Goal: Task Accomplishment & Management: Complete application form

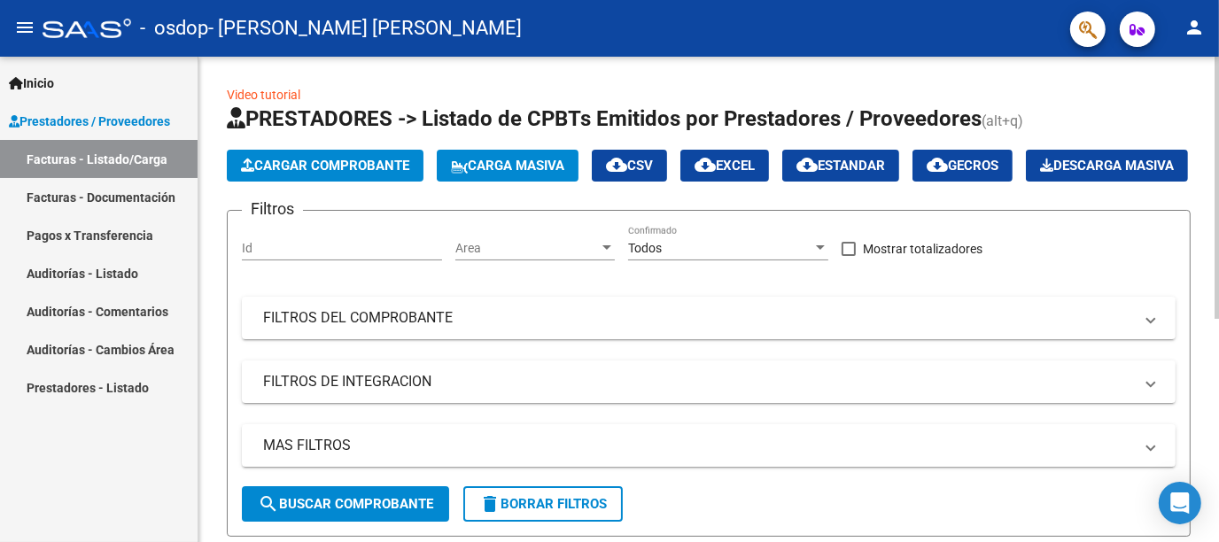
click at [276, 162] on span "Cargar Comprobante" at bounding box center [325, 166] width 168 height 16
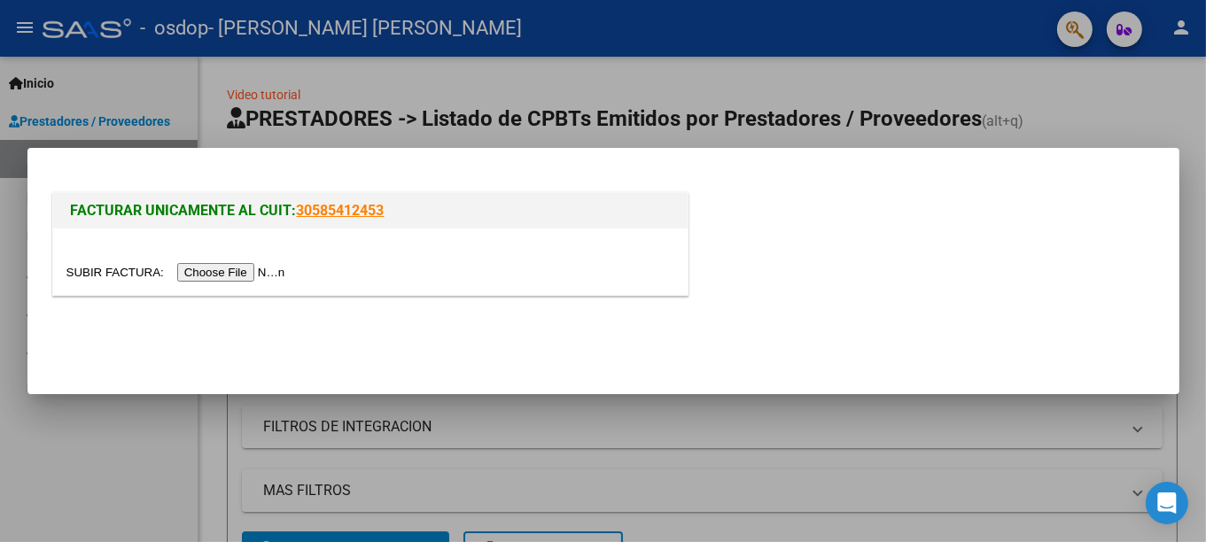
click at [226, 271] on input "file" at bounding box center [178, 272] width 224 height 19
click at [185, 375] on mat-dialog-container "FACTURAR UNICAMENTE AL CUIT: 30585412453" at bounding box center [603, 271] width 1152 height 247
click at [101, 424] on div at bounding box center [603, 271] width 1206 height 542
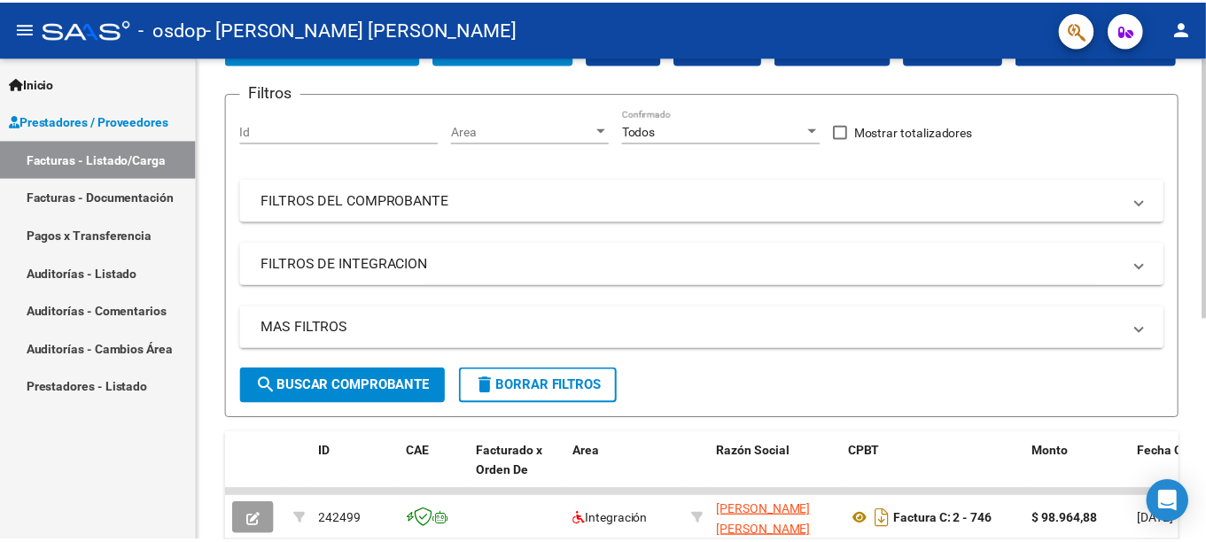
scroll to position [89, 0]
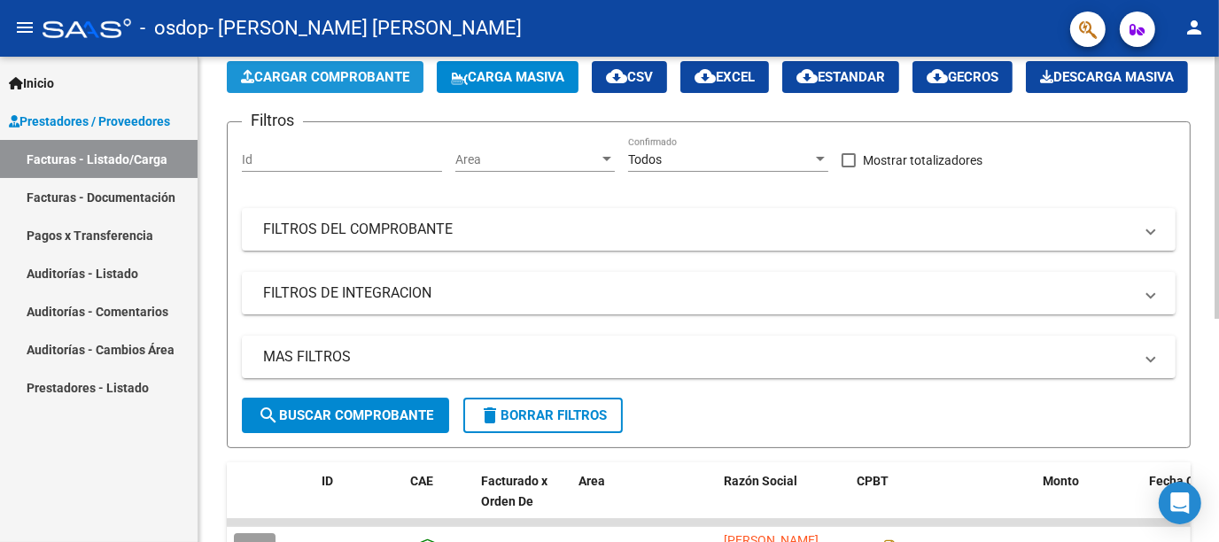
click at [335, 85] on button "Cargar Comprobante" at bounding box center [325, 77] width 197 height 32
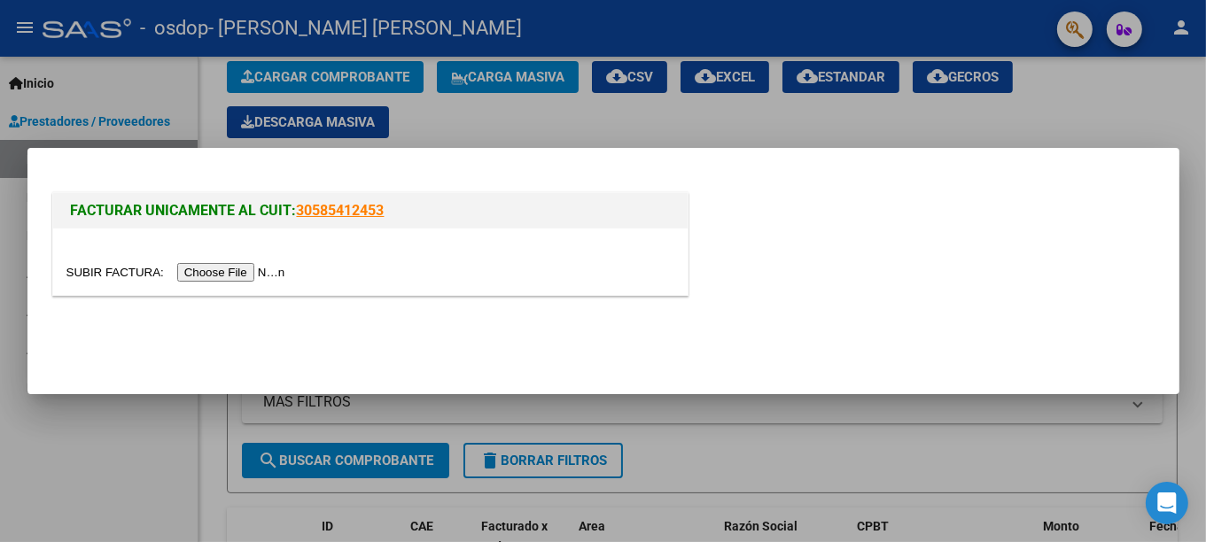
click at [235, 272] on input "file" at bounding box center [178, 272] width 224 height 19
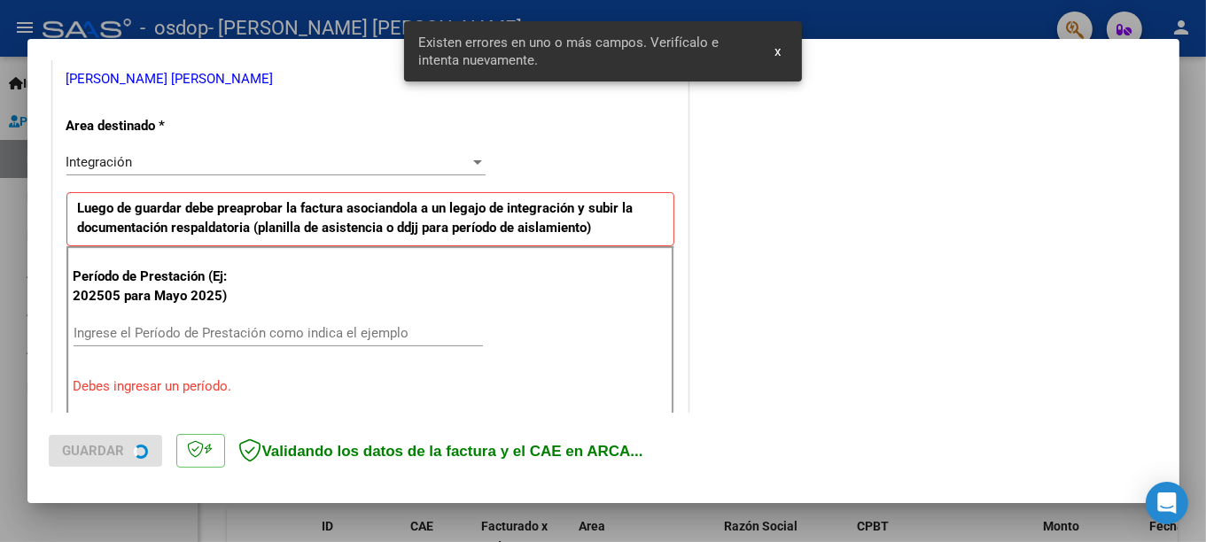
scroll to position [404, 0]
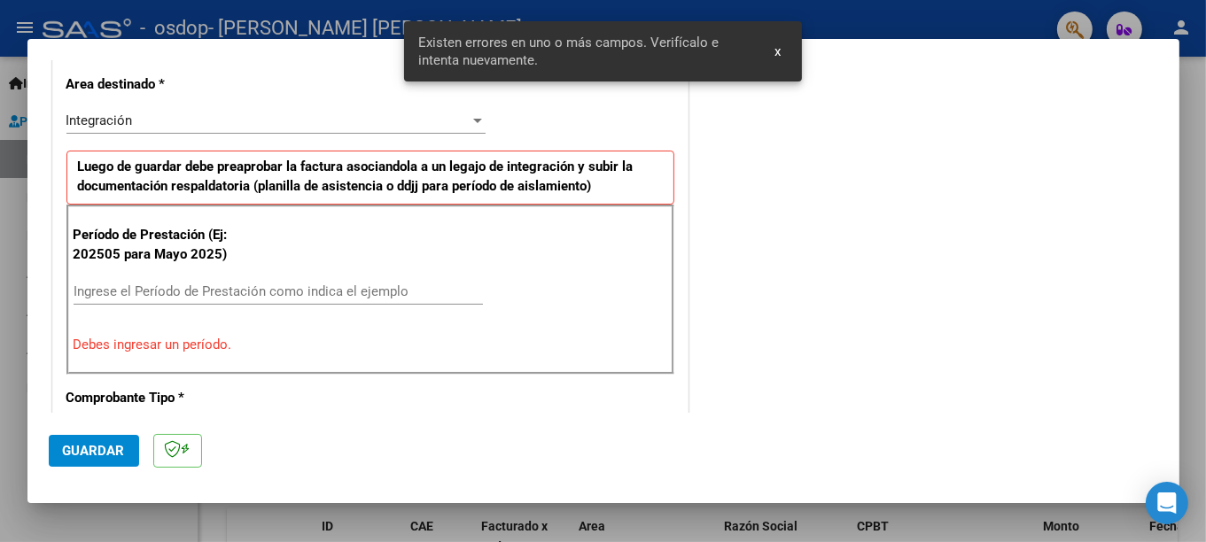
click at [299, 289] on input "Ingrese el Período de Prestación como indica el ejemplo" at bounding box center [278, 291] width 409 height 16
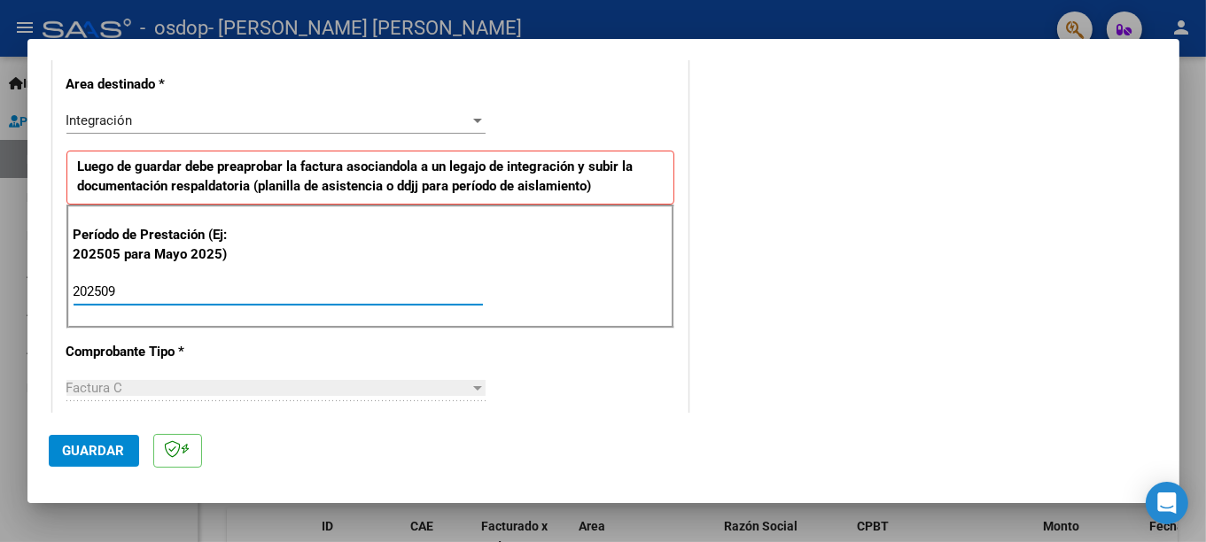
type input "202509"
click at [97, 451] on span "Guardar" at bounding box center [94, 451] width 62 height 16
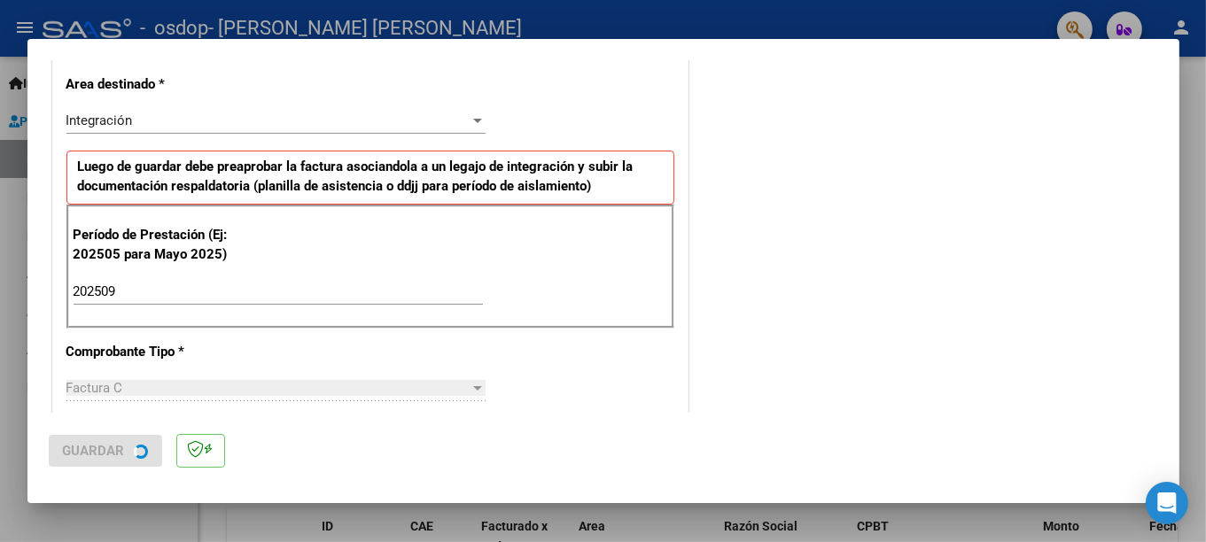
scroll to position [0, 0]
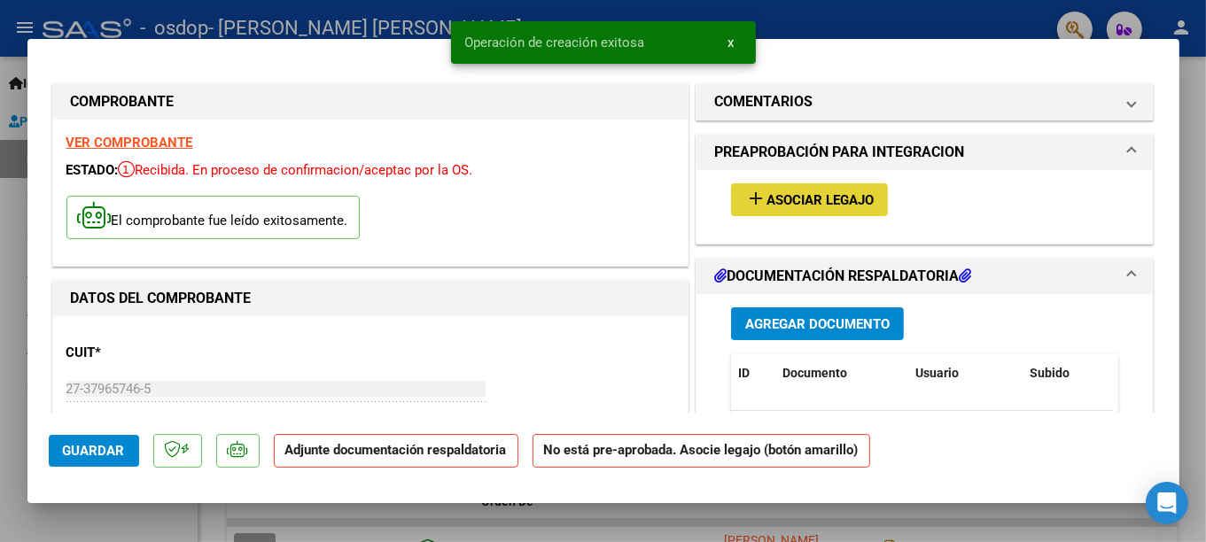
click at [765, 208] on button "add Asociar Legajo" at bounding box center [809, 199] width 157 height 33
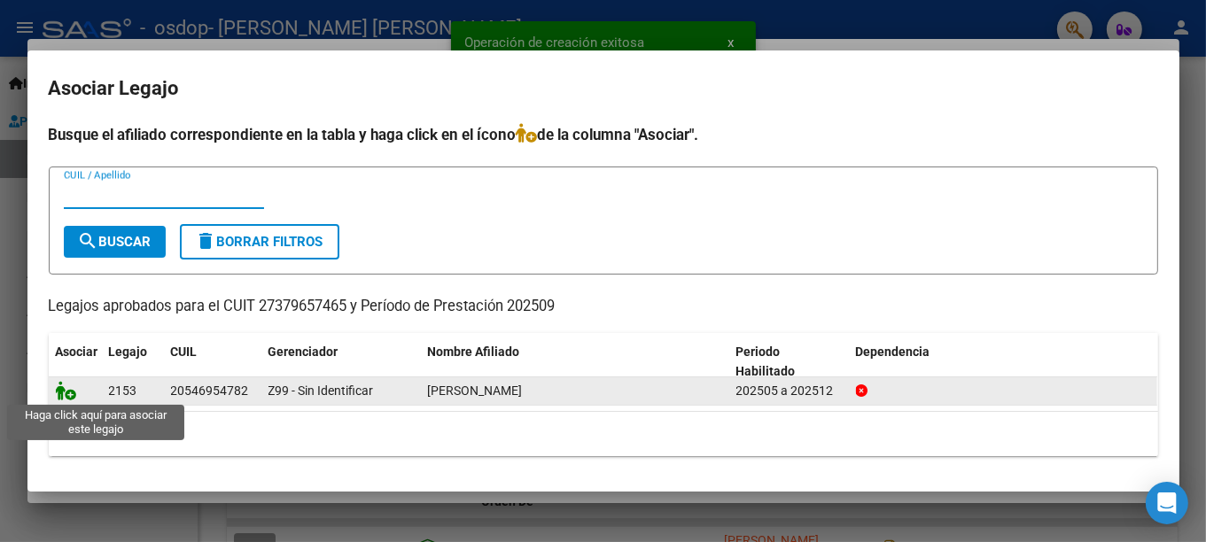
click at [63, 395] on icon at bounding box center [66, 390] width 21 height 19
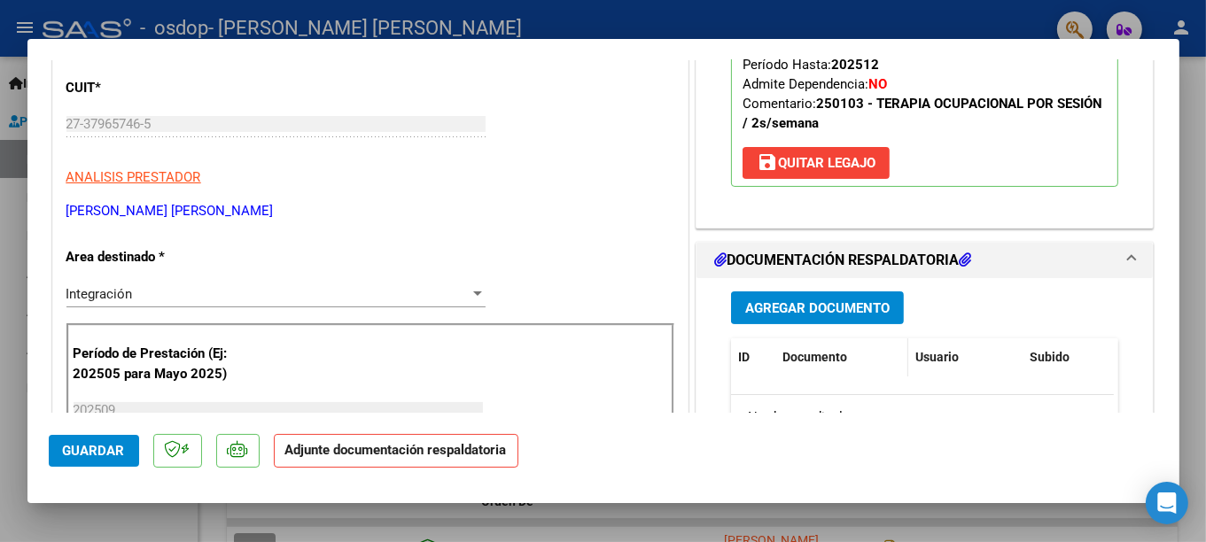
scroll to position [266, 0]
click at [818, 311] on span "Agregar Documento" at bounding box center [817, 307] width 144 height 16
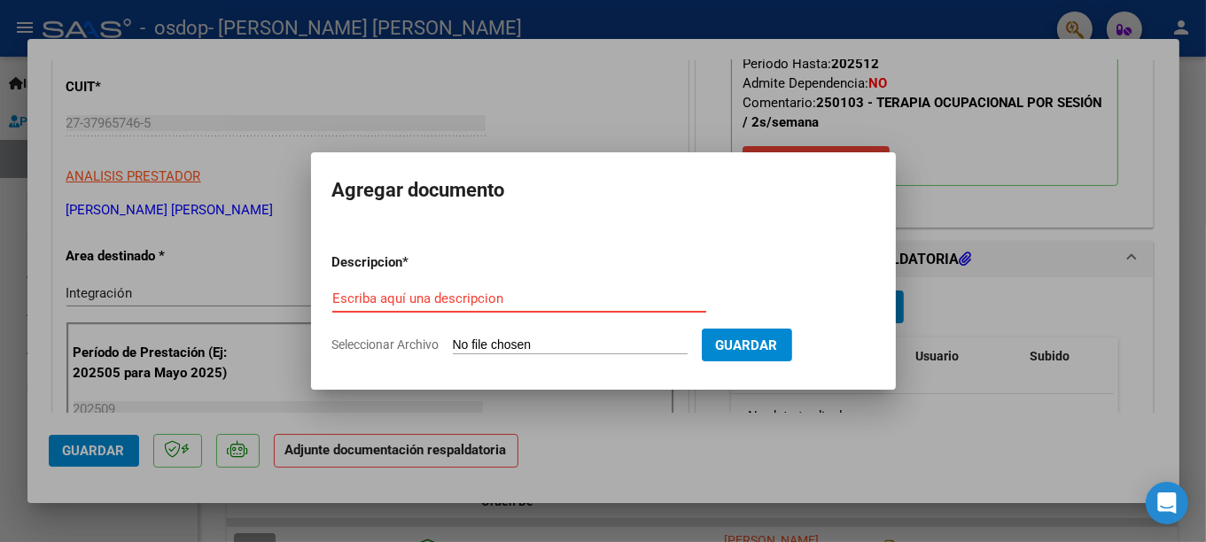
click at [429, 300] on input "Escriba aquí una descripcion" at bounding box center [519, 299] width 374 height 16
paste input "Osdop Asistencia [PERSON_NAME] 2025-09"
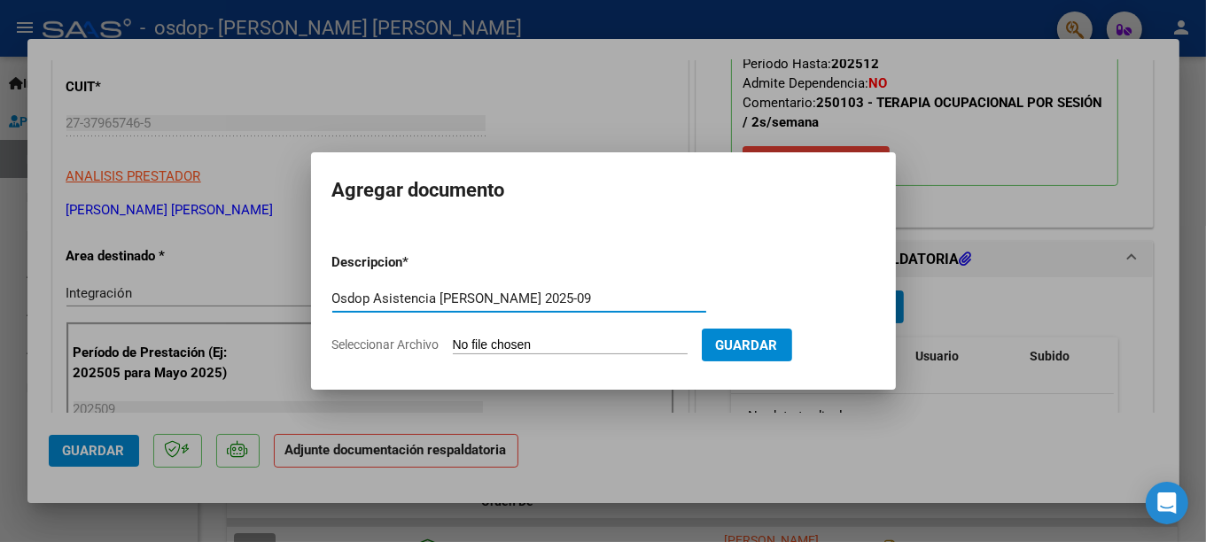
type input "Osdop Asistencia [PERSON_NAME] 2025-09"
click at [487, 344] on input "Seleccionar Archivo" at bounding box center [570, 346] width 235 height 17
type input "C:\fakepath\Osdop Asistencia [PERSON_NAME] 2025-09.pdf"
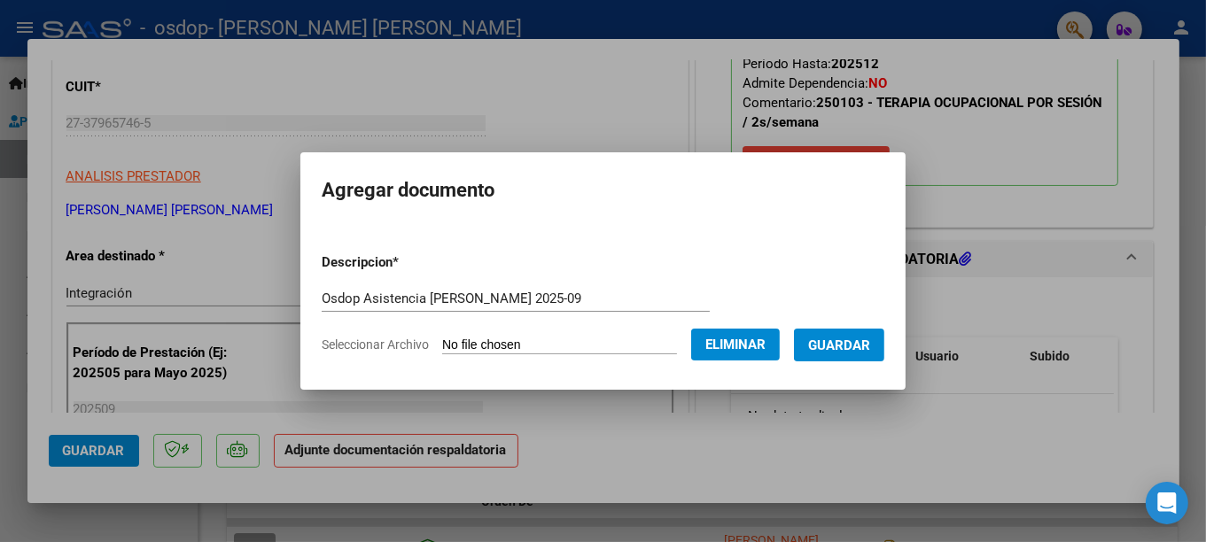
click at [852, 344] on span "Guardar" at bounding box center [839, 346] width 62 height 16
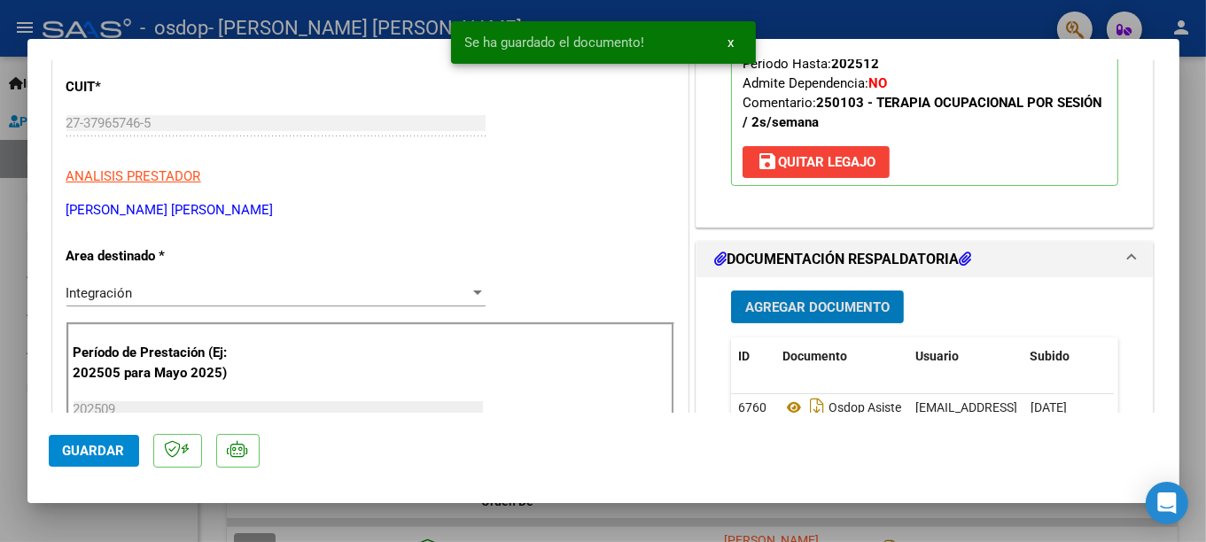
click at [113, 454] on span "Guardar" at bounding box center [94, 451] width 62 height 16
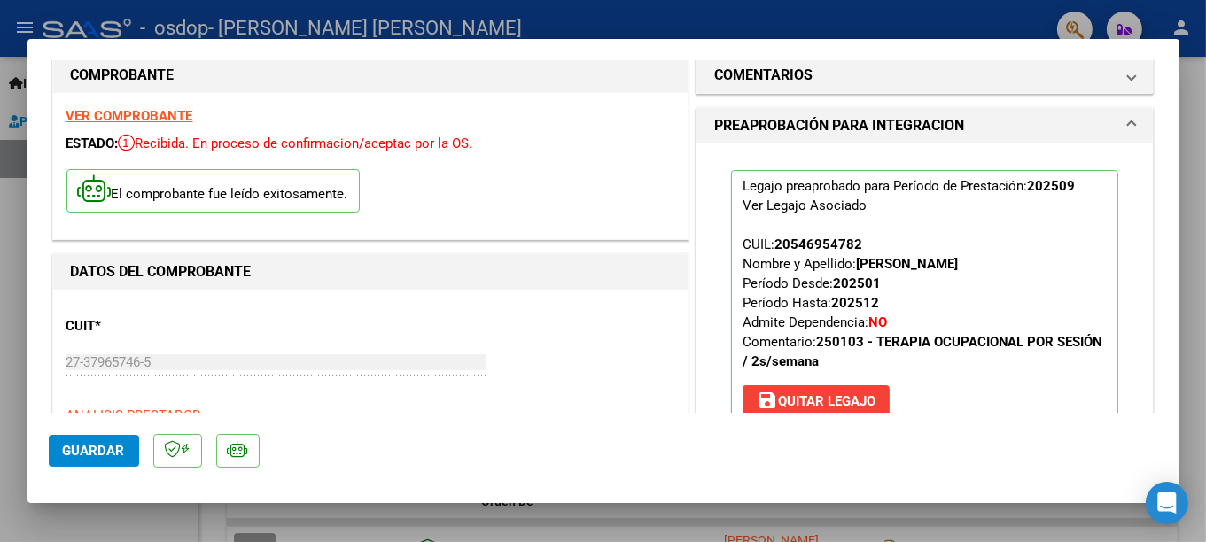
scroll to position [0, 0]
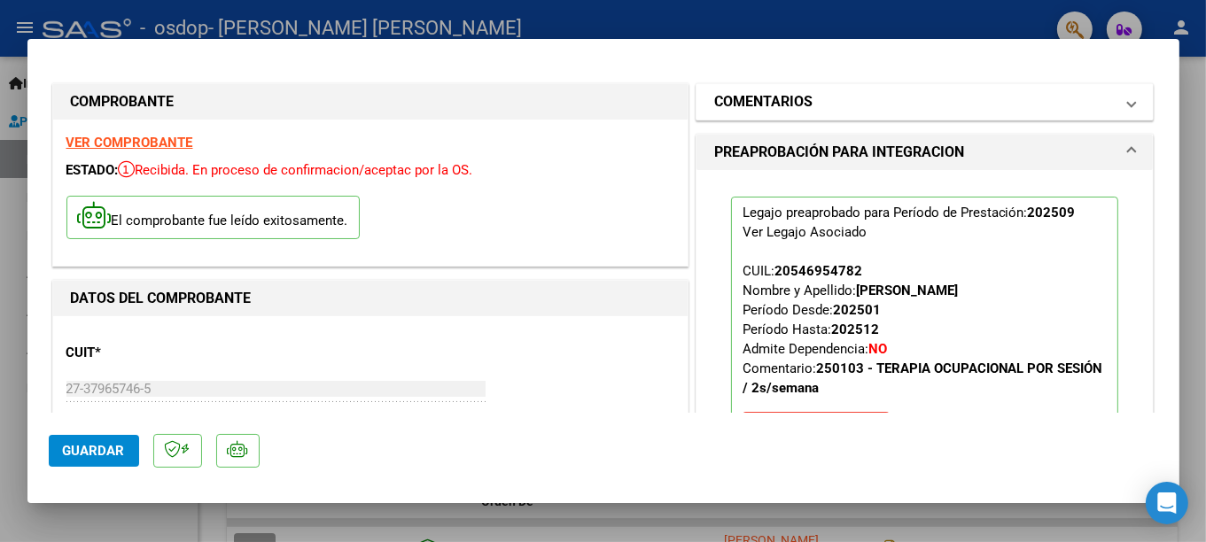
click at [911, 101] on mat-panel-title "COMENTARIOS" at bounding box center [914, 101] width 400 height 21
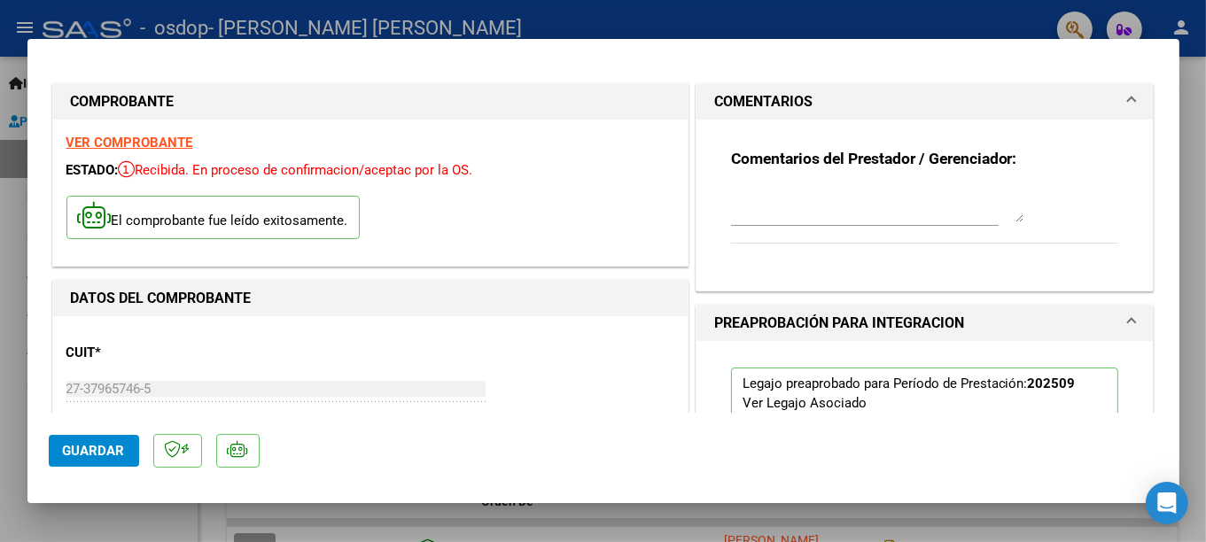
click at [911, 101] on mat-panel-title "COMENTARIOS" at bounding box center [914, 101] width 400 height 21
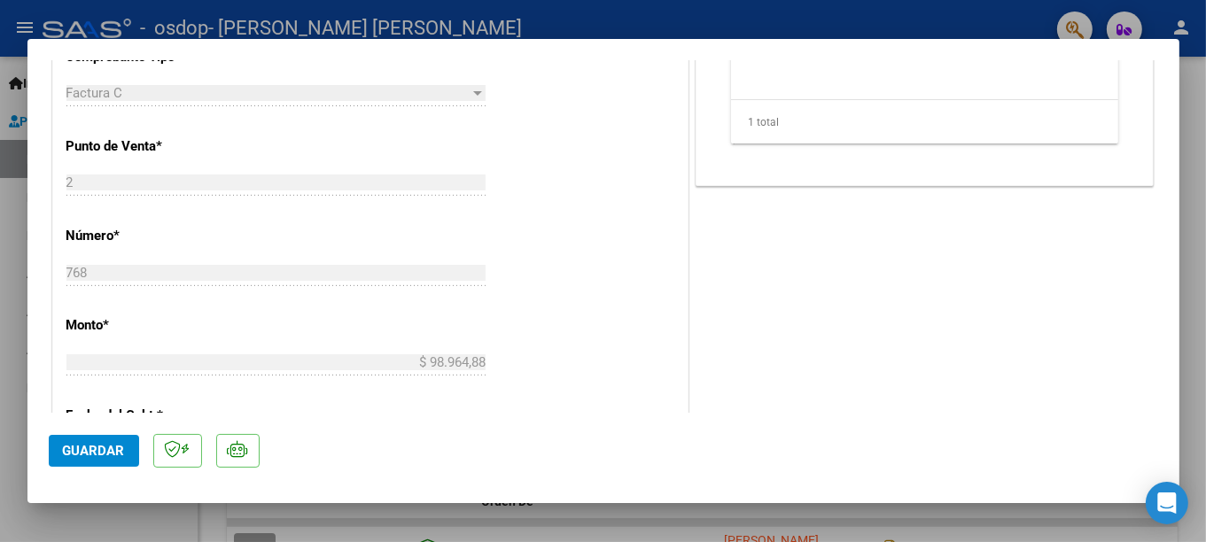
scroll to position [796, 0]
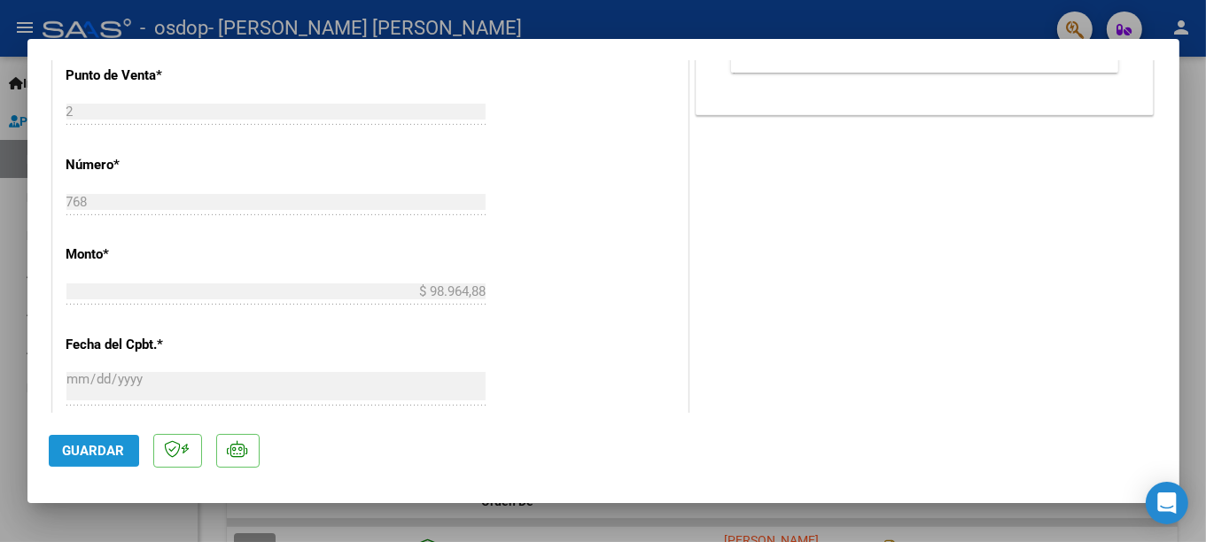
click at [69, 446] on span "Guardar" at bounding box center [94, 451] width 62 height 16
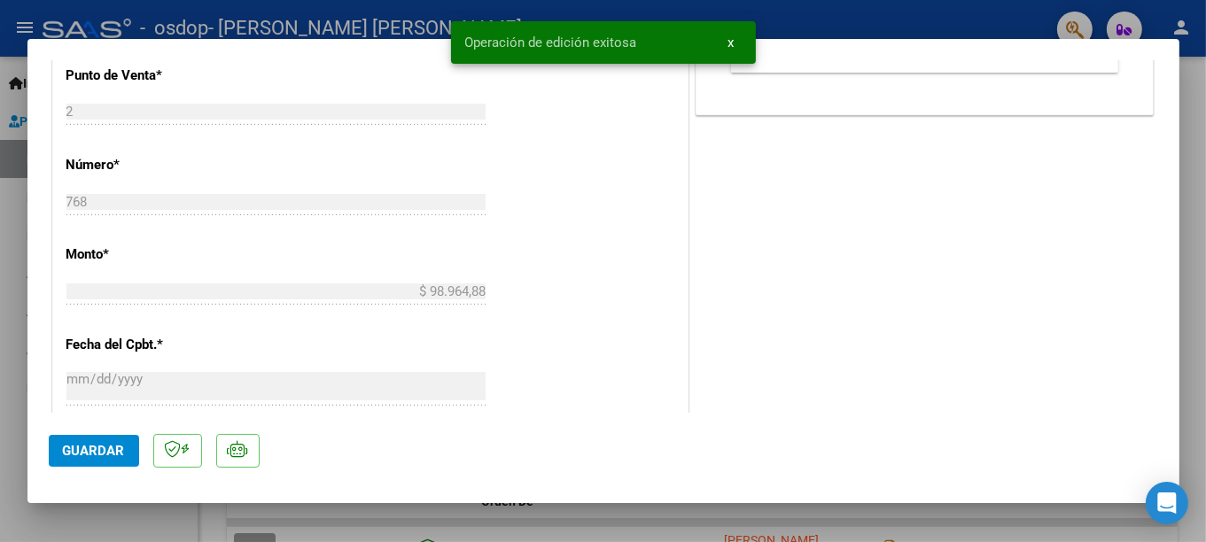
click at [75, 516] on div at bounding box center [603, 271] width 1206 height 542
type input "$ 0,00"
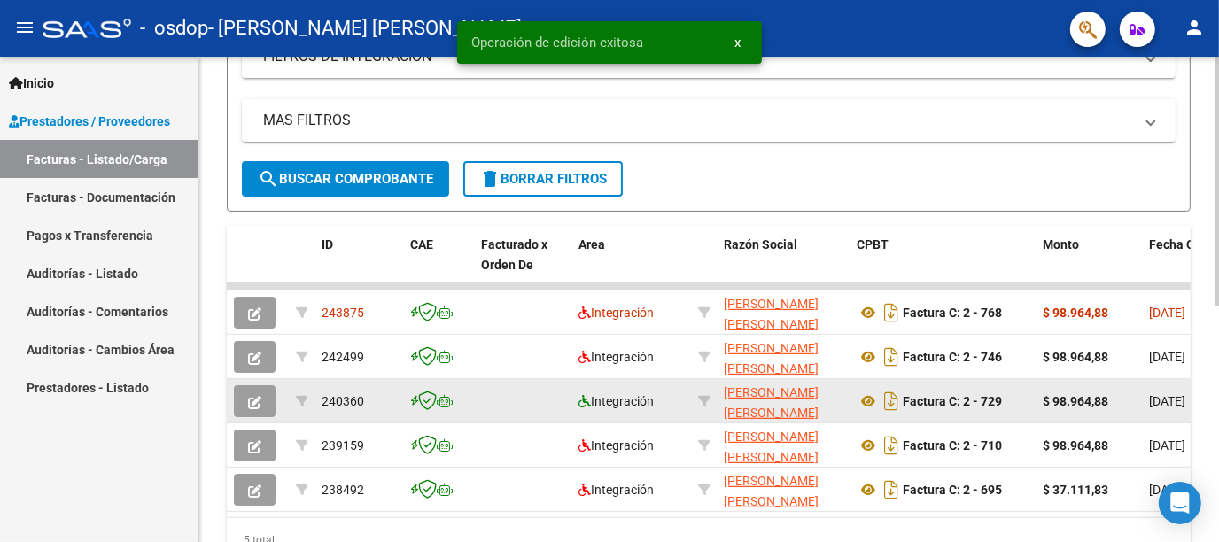
scroll to position [353, 0]
